Goal: Check status: Check status

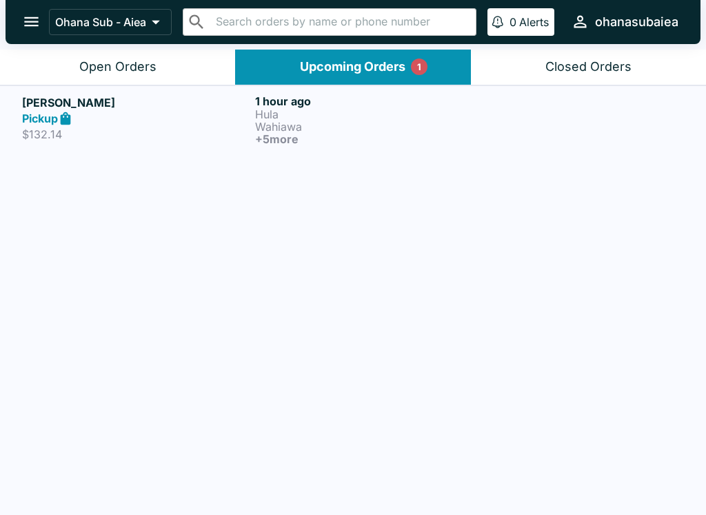
click at [331, 87] on link "[PERSON_NAME] Pickup $132.14 1 hour ago [PERSON_NAME] + 5 more" at bounding box center [353, 119] width 706 height 68
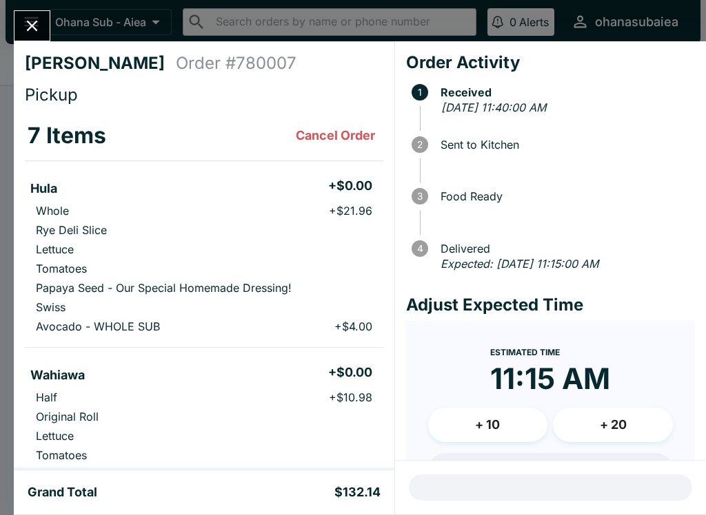
click at [33, 34] on icon "Close" at bounding box center [32, 26] width 19 height 19
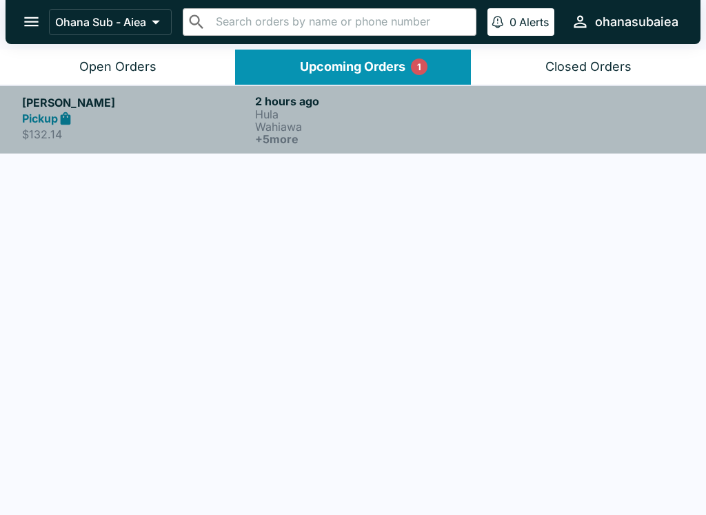
click at [302, 112] on p "Hula" at bounding box center [368, 114] width 227 height 12
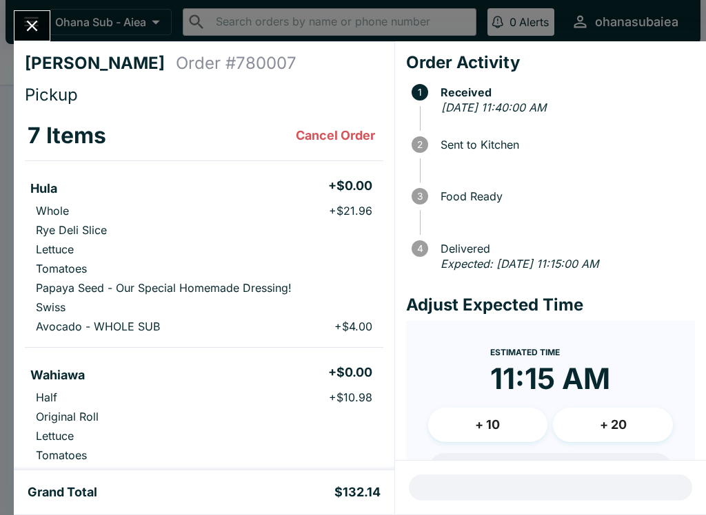
click at [35, 19] on icon "Close" at bounding box center [32, 26] width 19 height 19
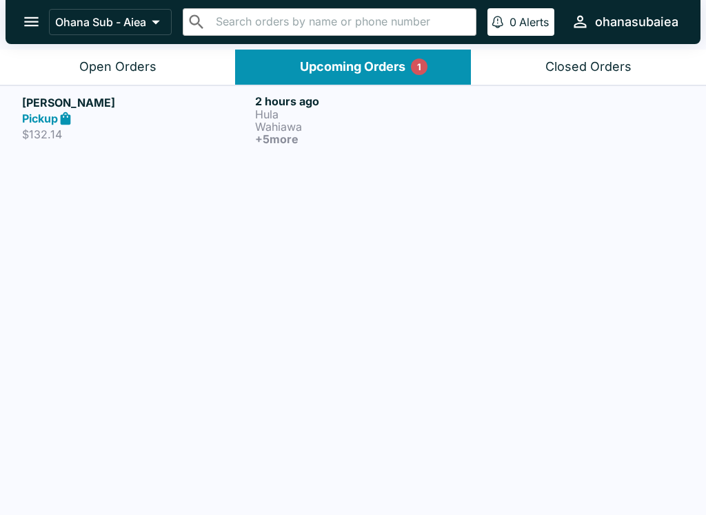
click at [320, 70] on div "Upcoming Orders 1" at bounding box center [352, 67] width 105 height 16
click at [166, 43] on div "Ohana Sub - Aiea ​ ​ 0 Alerts ohanasubaiea" at bounding box center [353, 22] width 695 height 44
click at [331, 64] on div "Upcoming Orders 1" at bounding box center [352, 67] width 105 height 16
click at [307, 127] on p "Wahiawa" at bounding box center [368, 127] width 227 height 12
